Goal: Information Seeking & Learning: Learn about a topic

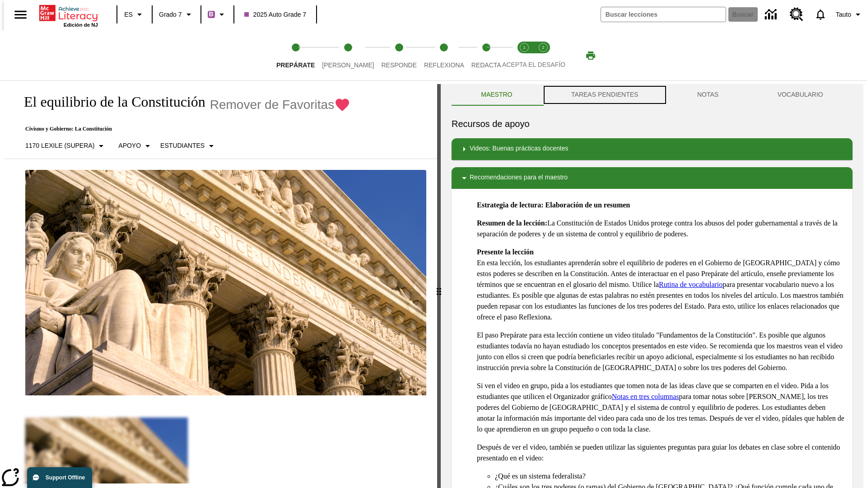
click at [604, 95] on button "TAREAS PENDIENTES" at bounding box center [605, 95] width 126 height 22
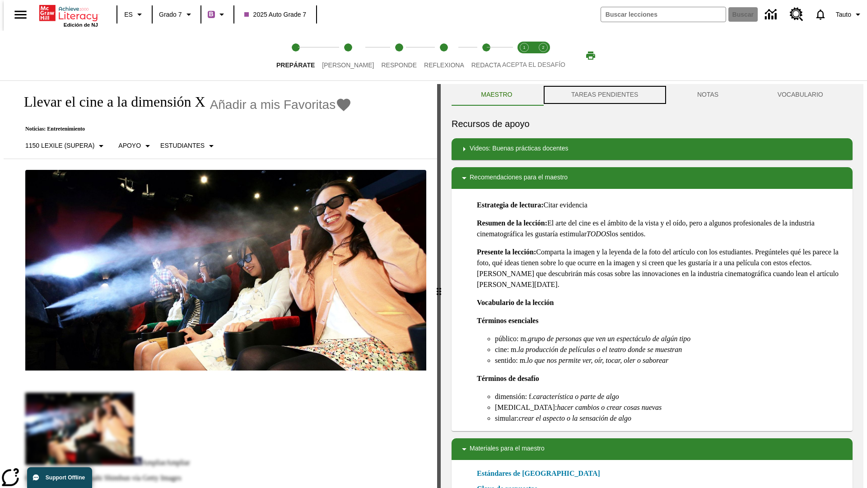
click at [604, 95] on button "TAREAS PENDIENTES" at bounding box center [605, 95] width 126 height 22
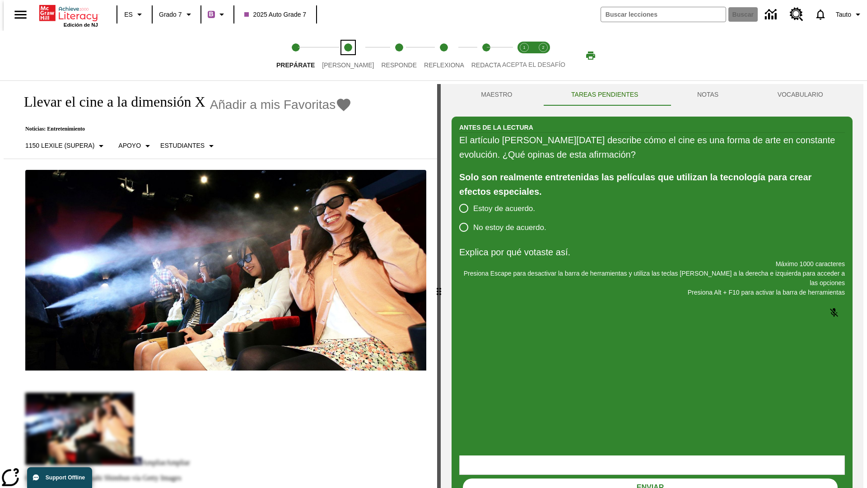
click at [340, 56] on span "[PERSON_NAME]" at bounding box center [348, 61] width 52 height 16
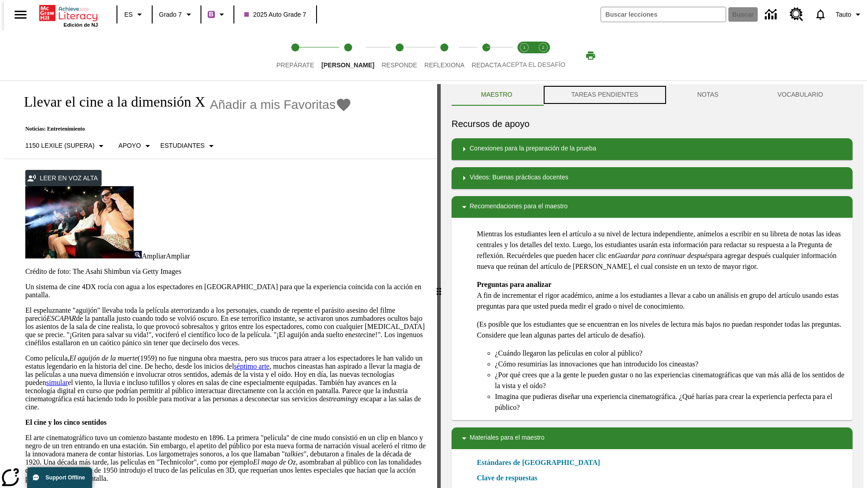
scroll to position [0, 0]
click at [604, 95] on button "TAREAS PENDIENTES" at bounding box center [605, 95] width 126 height 22
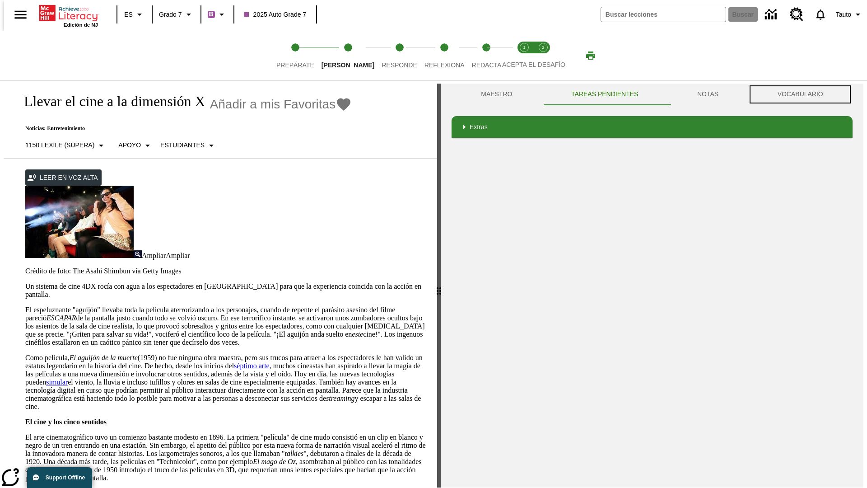
click at [803, 94] on button "VOCABULARIO" at bounding box center [800, 95] width 105 height 22
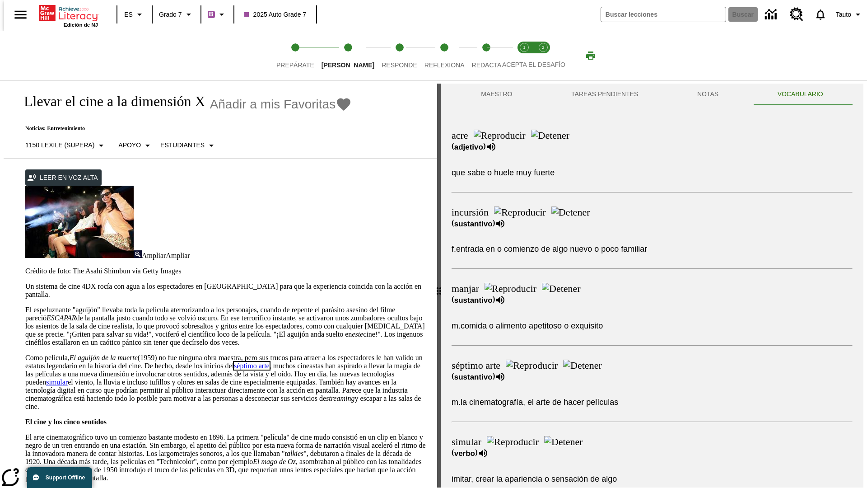
click at [269, 362] on link "séptimo arte" at bounding box center [252, 366] width 36 height 8
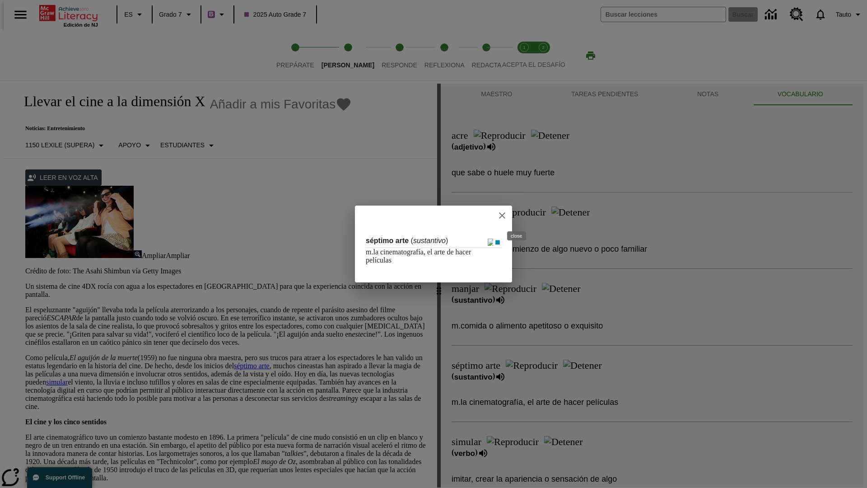
click at [505, 215] on icon "close" at bounding box center [502, 215] width 6 height 6
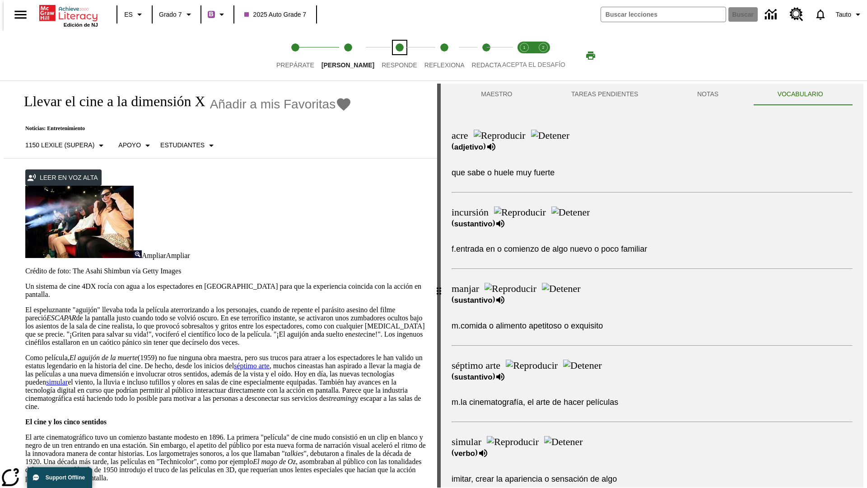
click at [385, 56] on span "Responde" at bounding box center [399, 61] width 36 height 16
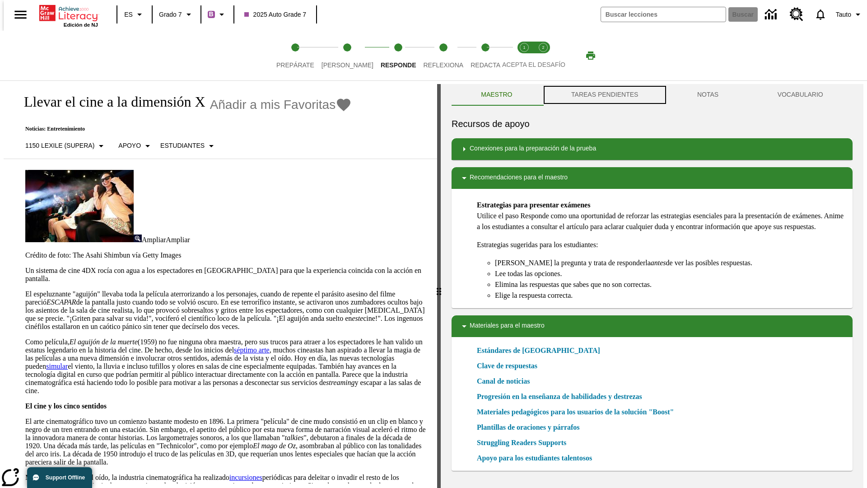
scroll to position [0, 0]
click at [604, 95] on button "TAREAS PENDIENTES" at bounding box center [605, 95] width 126 height 22
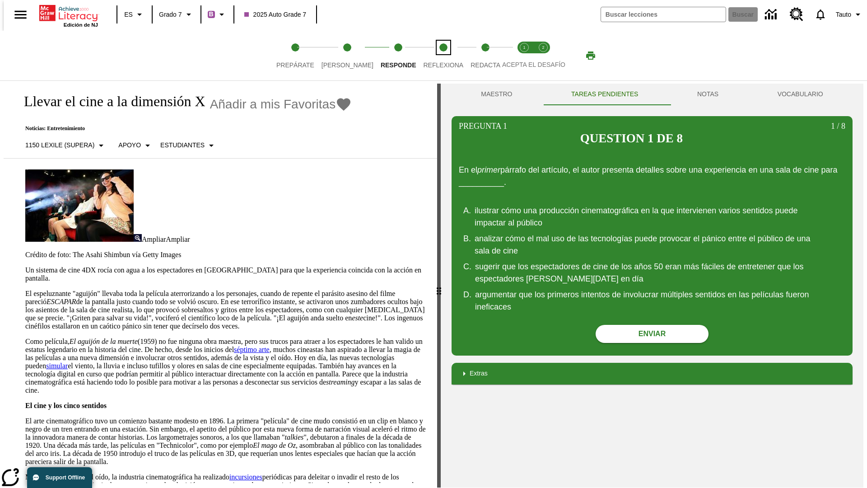
click at [431, 56] on span "Reflexiona" at bounding box center [443, 61] width 40 height 16
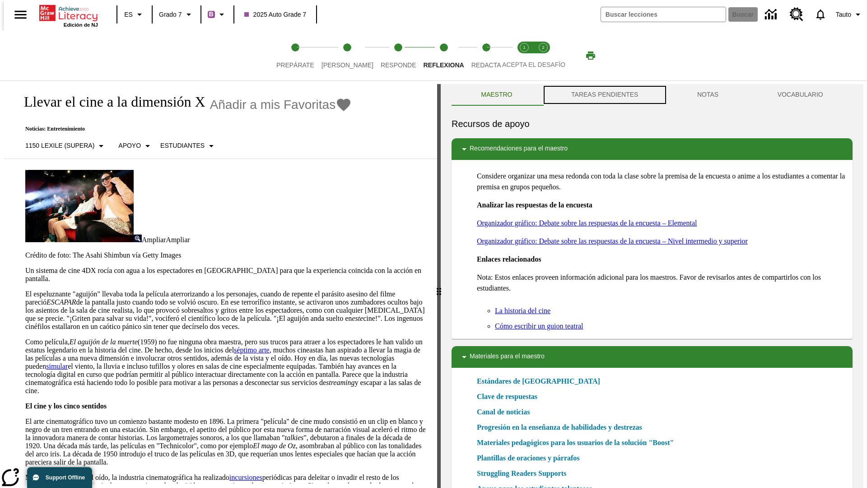
scroll to position [0, 0]
click at [604, 95] on button "TAREAS PENDIENTES" at bounding box center [605, 95] width 126 height 22
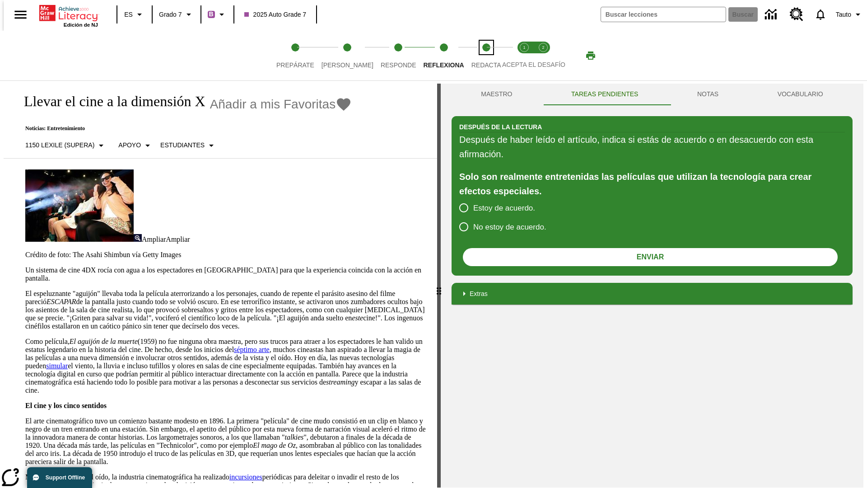
click at [476, 56] on span "Redacta" at bounding box center [486, 61] width 30 height 16
